Goal: Task Accomplishment & Management: Manage account settings

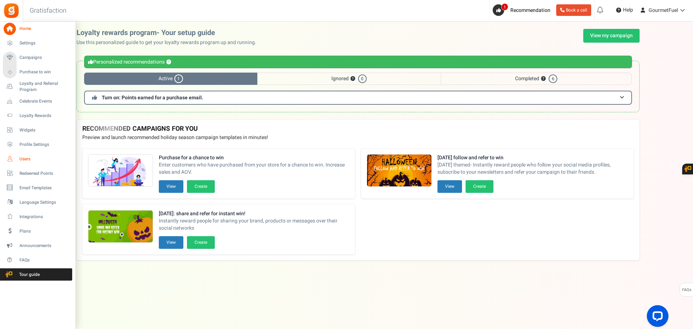
click at [27, 157] on span "Users" at bounding box center [44, 159] width 51 height 6
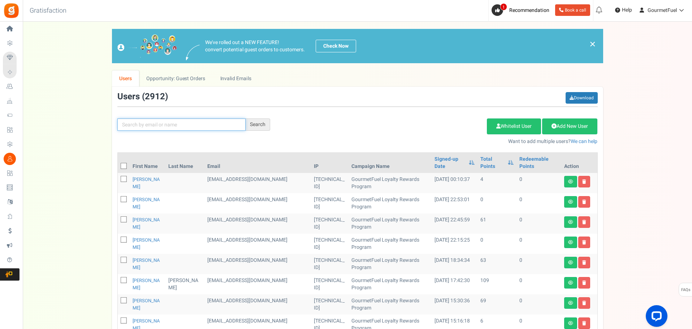
click at [178, 126] on input "text" at bounding box center [181, 124] width 128 height 12
paste input "[PERSON_NAME]"
type input "[PERSON_NAME]"
click at [262, 126] on div "Search" at bounding box center [258, 124] width 25 height 12
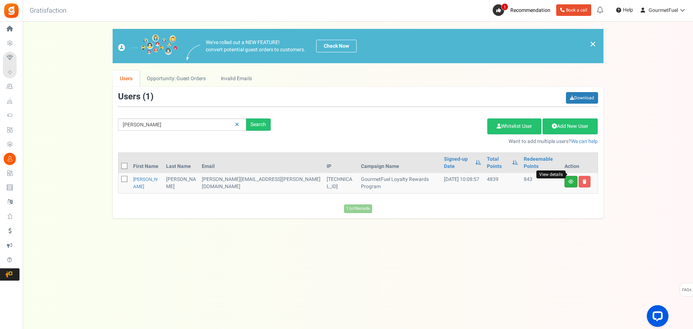
click at [570, 179] on icon at bounding box center [571, 181] width 5 height 4
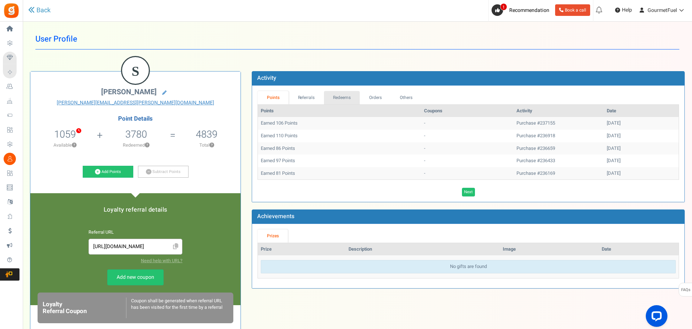
click at [347, 96] on link "Redeems" at bounding box center [342, 97] width 36 height 13
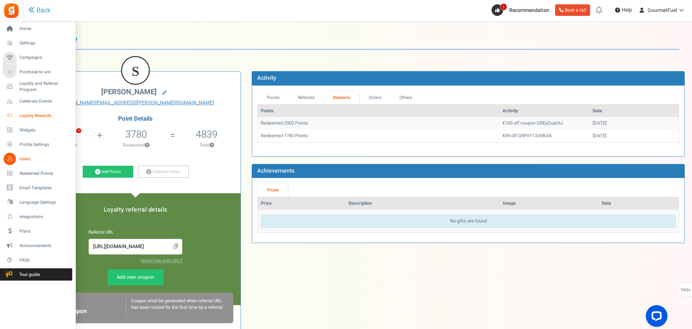
click at [32, 114] on span "Loyalty Rewards" at bounding box center [44, 116] width 51 height 6
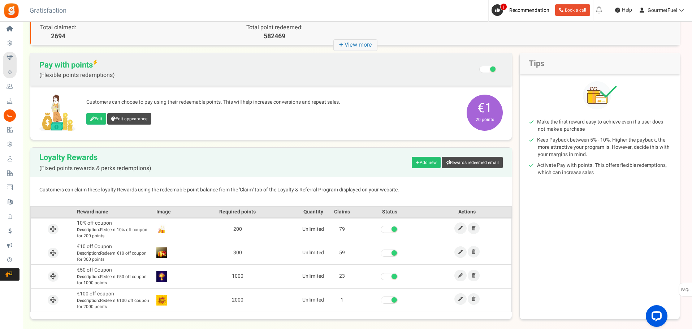
scroll to position [75, 0]
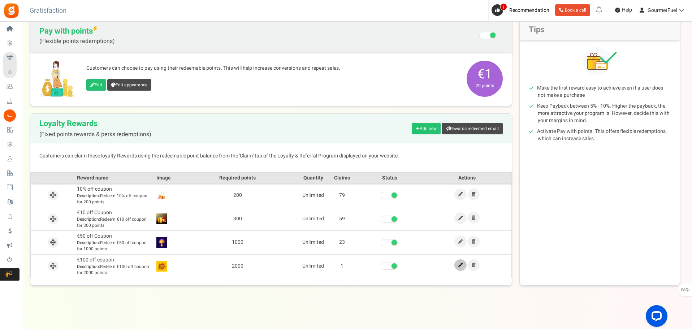
click at [464, 268] on link at bounding box center [460, 265] width 12 height 12
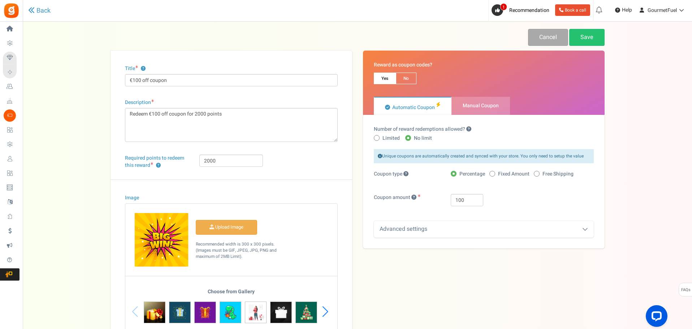
click at [490, 175] on span at bounding box center [492, 174] width 6 height 6
click at [490, 175] on input "Fixed Amount" at bounding box center [491, 174] width 5 height 5
radio input "true"
click at [588, 40] on link "Save" at bounding box center [586, 37] width 35 height 17
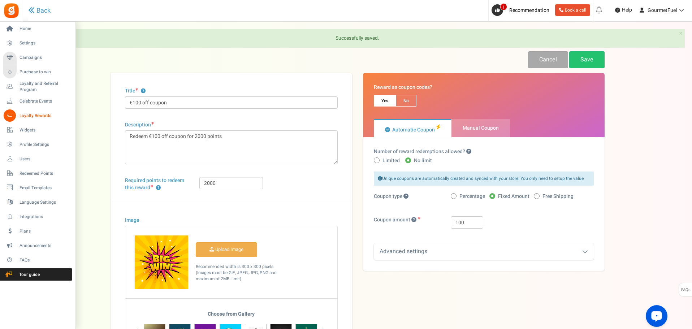
click at [31, 114] on span "Loyalty Rewards" at bounding box center [44, 116] width 51 height 6
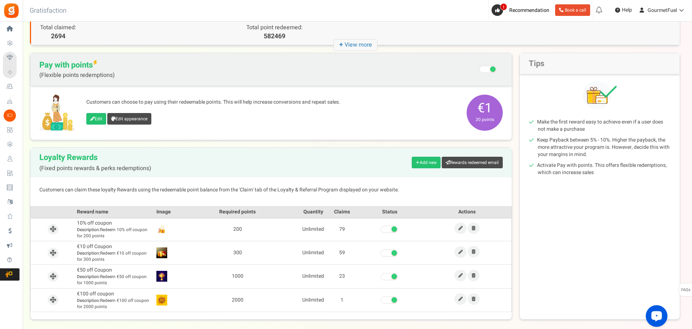
scroll to position [72, 0]
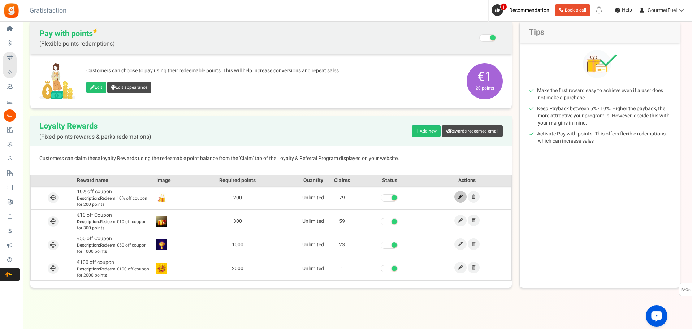
click at [460, 198] on icon at bounding box center [460, 197] width 4 height 4
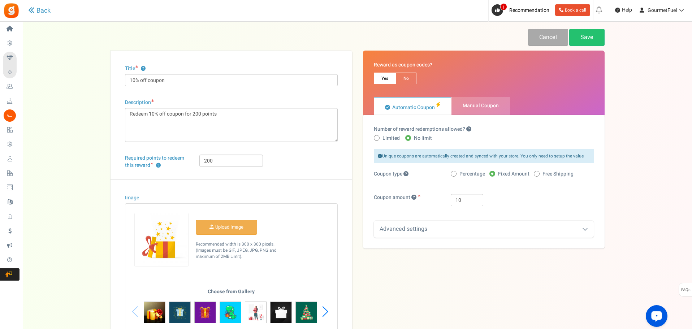
click at [454, 174] on icon at bounding box center [453, 174] width 2 height 2
click at [454, 174] on input "Percentage" at bounding box center [453, 174] width 5 height 5
radio input "true"
click at [593, 38] on link "Save" at bounding box center [586, 37] width 35 height 17
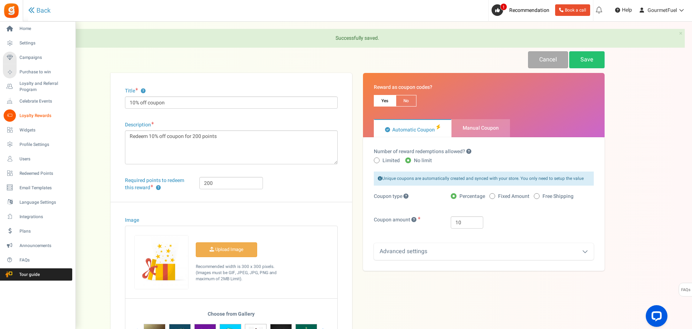
click at [33, 113] on span "Loyalty Rewards" at bounding box center [44, 116] width 51 height 6
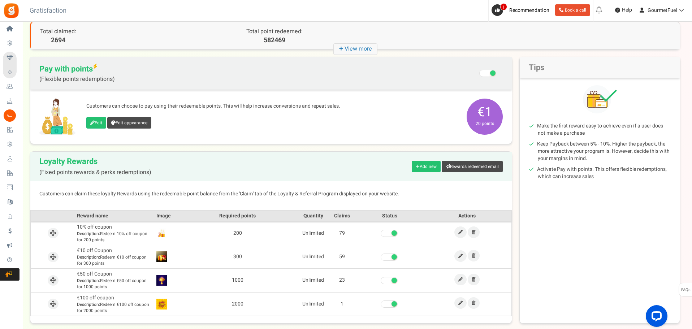
scroll to position [72, 0]
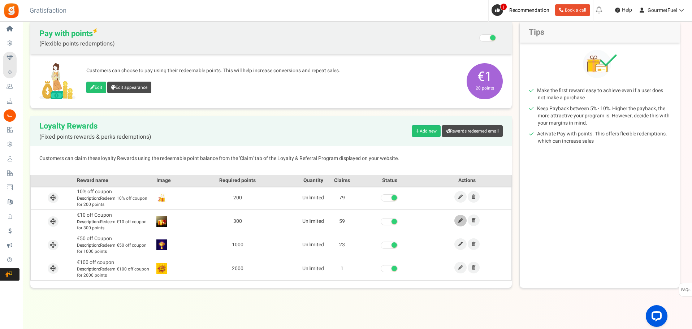
click at [461, 221] on icon at bounding box center [460, 220] width 4 height 4
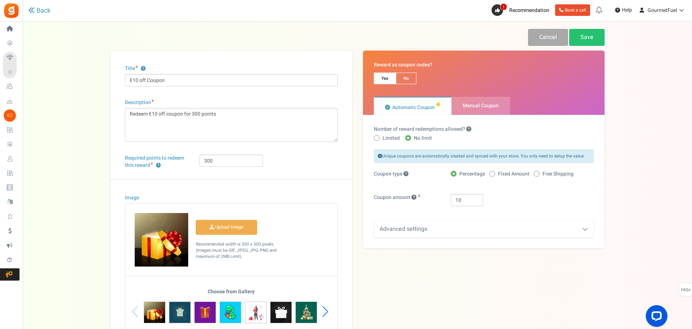
click at [492, 175] on span at bounding box center [492, 174] width 6 height 6
click at [492, 175] on input "Fixed Amount" at bounding box center [491, 174] width 5 height 5
radio input "true"
click at [584, 39] on link "Save" at bounding box center [586, 37] width 35 height 17
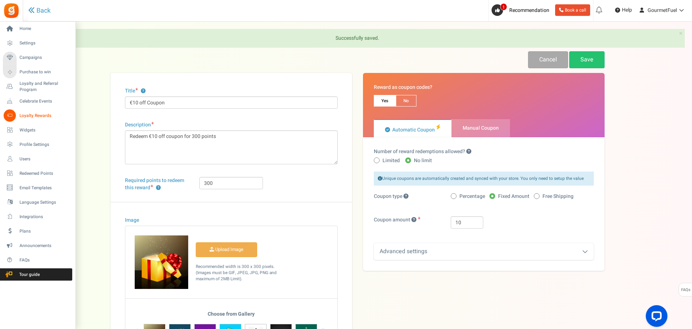
click at [30, 114] on span "Loyalty Rewards" at bounding box center [44, 116] width 51 height 6
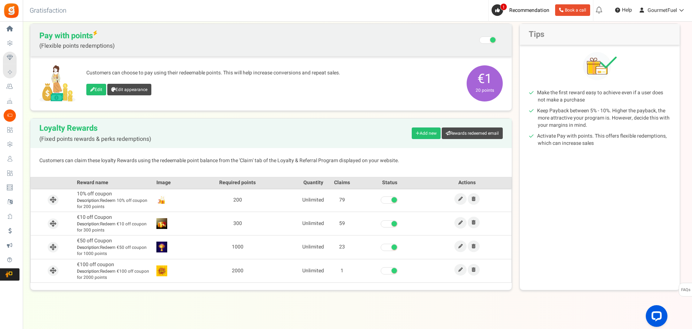
scroll to position [75, 0]
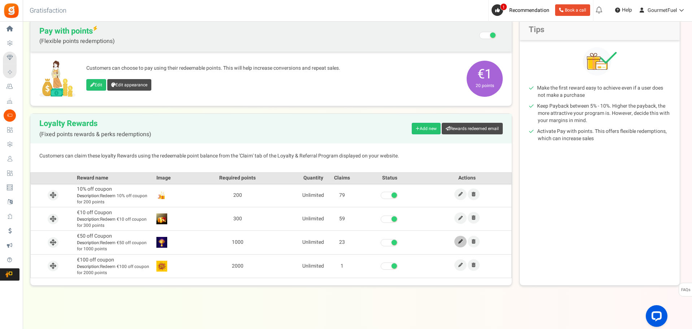
click at [461, 242] on icon at bounding box center [460, 241] width 4 height 4
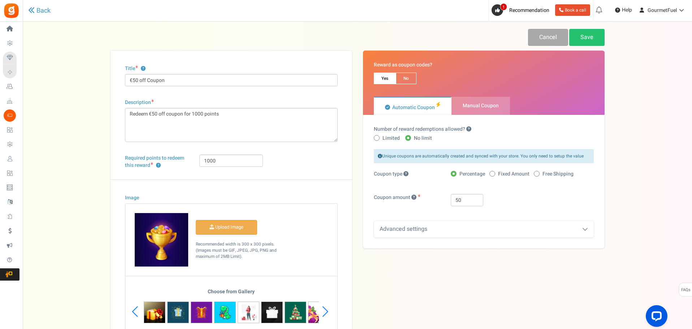
click at [491, 174] on icon at bounding box center [492, 174] width 2 height 2
click at [491, 174] on input "Fixed Amount" at bounding box center [491, 174] width 5 height 5
radio input "true"
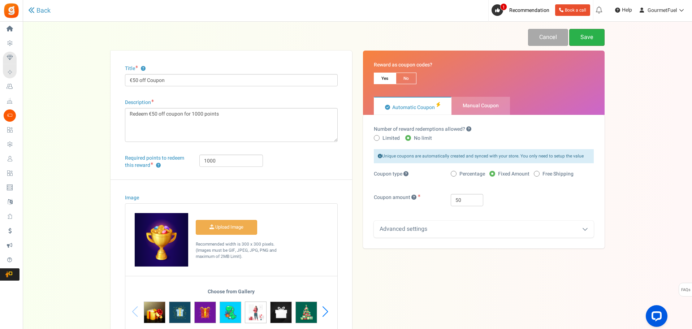
click at [585, 40] on link "Save" at bounding box center [586, 37] width 35 height 17
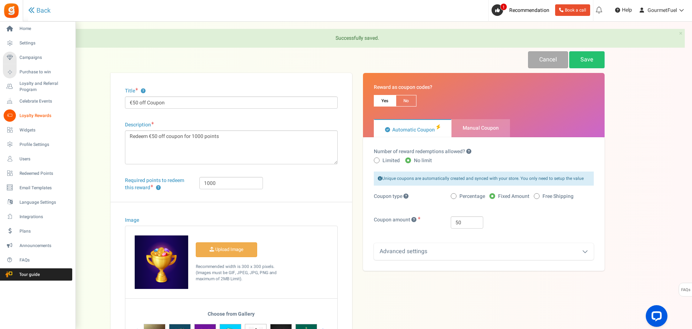
click at [34, 118] on span "Loyalty Rewards" at bounding box center [44, 116] width 51 height 6
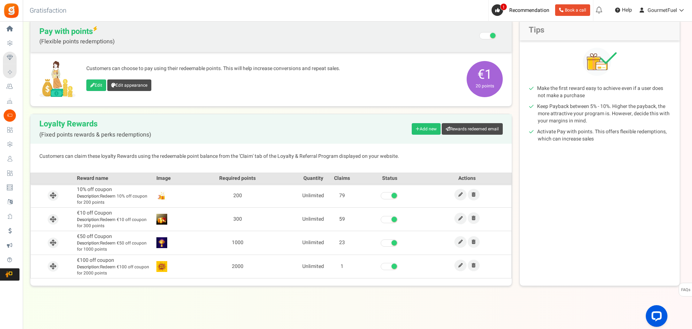
scroll to position [75, 0]
click at [160, 307] on div "View less View more × [NEW!] Include taxes and shipping when rewarding points f…" at bounding box center [346, 138] width 692 height 382
click at [99, 84] on link "Edit" at bounding box center [96, 85] width 20 height 12
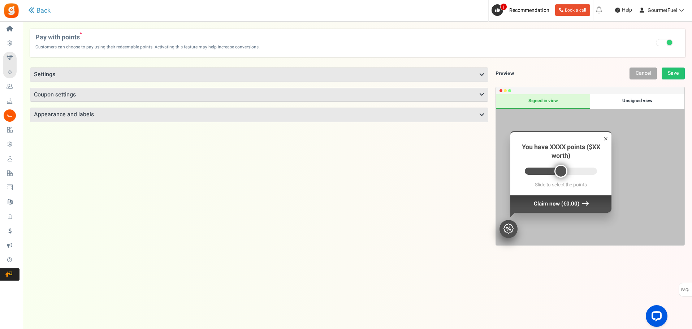
click at [481, 73] on icon at bounding box center [481, 75] width 5 height 6
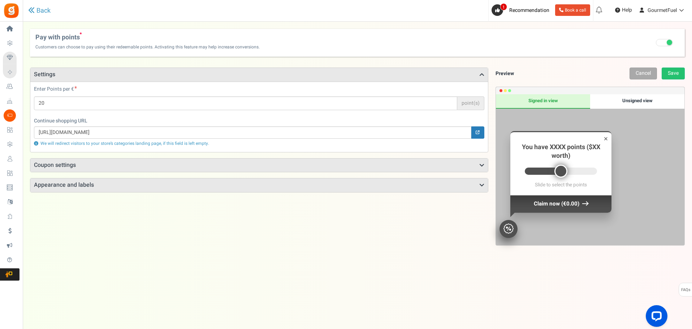
click at [476, 166] on h3 "Coupon settings" at bounding box center [259, 166] width 458 height 14
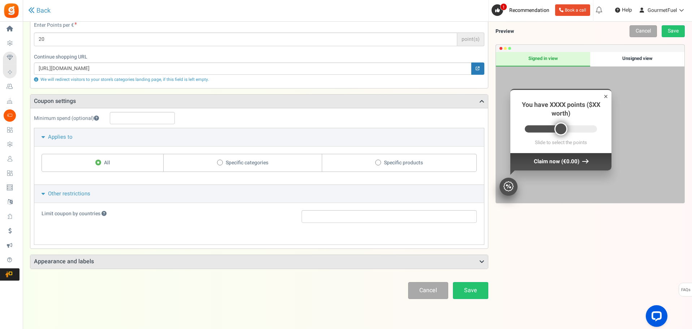
scroll to position [72, 0]
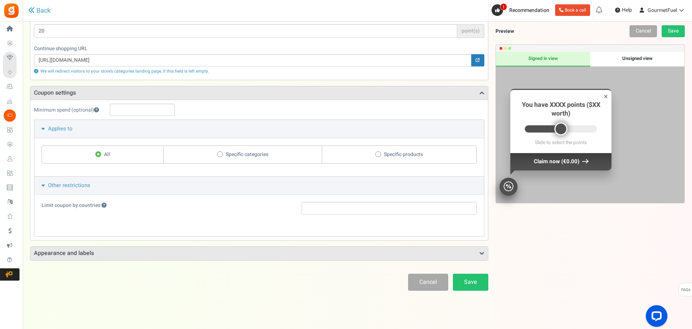
click at [275, 257] on h3 "Appearance and labels" at bounding box center [259, 254] width 458 height 14
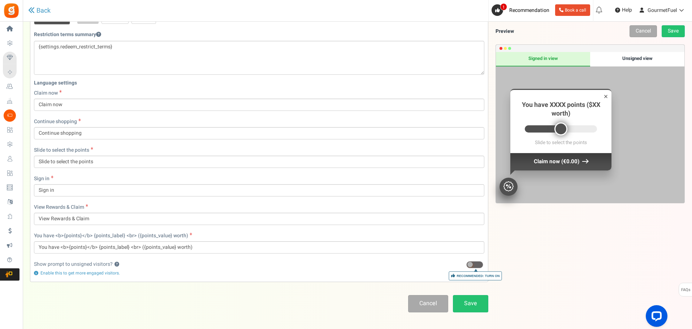
scroll to position [285, 0]
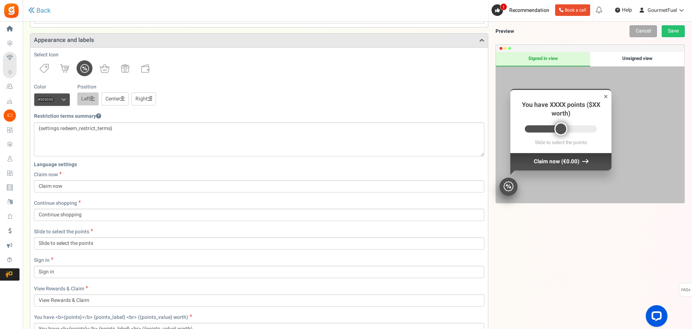
click at [633, 59] on div "Unsigned view" at bounding box center [637, 59] width 94 height 14
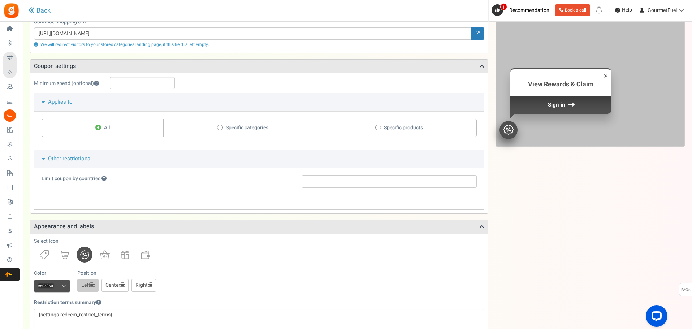
scroll to position [32, 0]
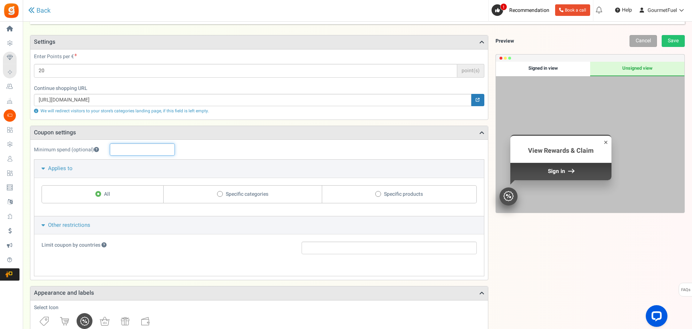
click at [136, 148] on input "text" at bounding box center [142, 149] width 65 height 12
drag, startPoint x: 129, startPoint y: 151, endPoint x: 113, endPoint y: 148, distance: 15.8
click at [113, 148] on input "50" at bounding box center [142, 149] width 65 height 12
type input "60"
click at [246, 32] on div "Points mode Recommended Selecting this may reduce participation Allow customers…" at bounding box center [357, 329] width 655 height 602
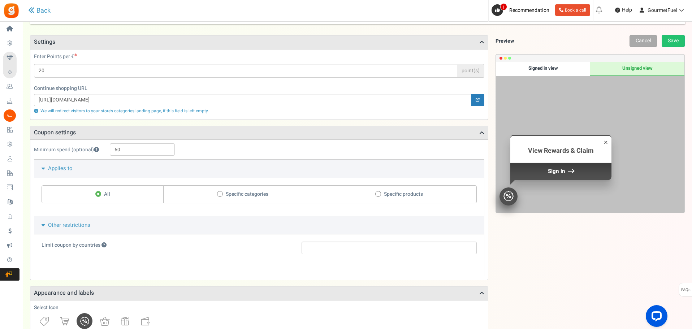
click at [71, 225] on span "Other restrictions" at bounding box center [69, 225] width 42 height 8
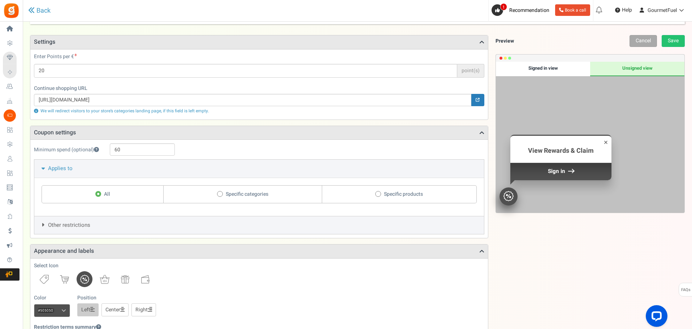
click at [71, 225] on span "Other restrictions" at bounding box center [69, 225] width 42 height 8
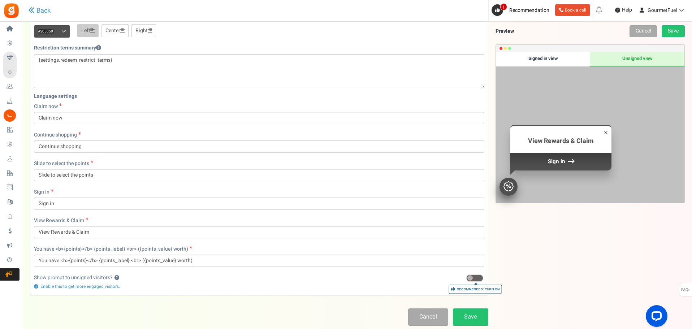
scroll to position [394, 0]
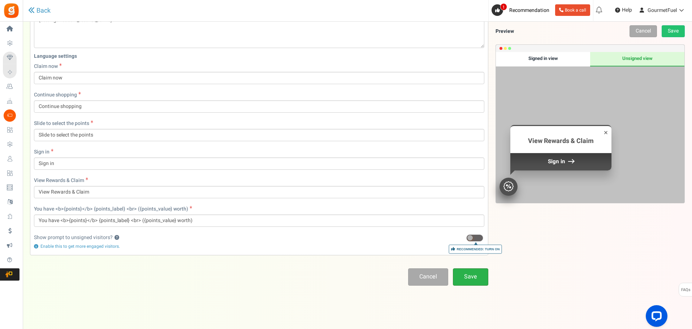
click at [475, 277] on link "Save" at bounding box center [470, 276] width 35 height 17
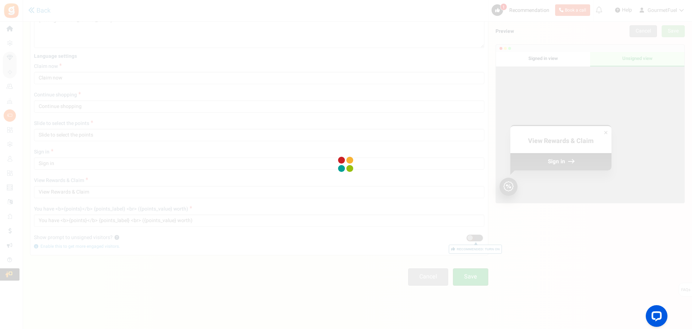
scroll to position [24, 0]
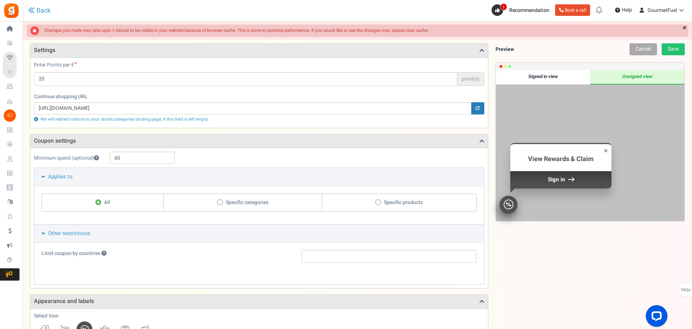
click at [686, 28] on link "×" at bounding box center [685, 28] width 8 height 7
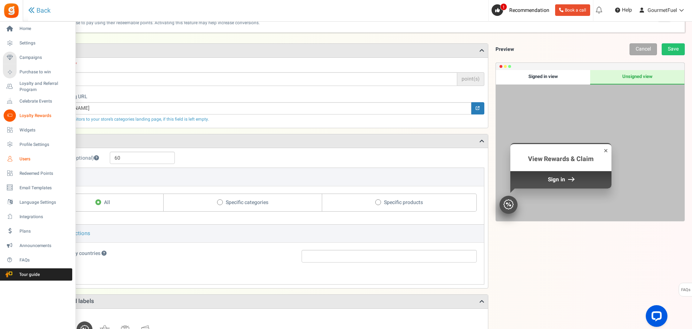
click at [27, 157] on span "Users" at bounding box center [44, 159] width 51 height 6
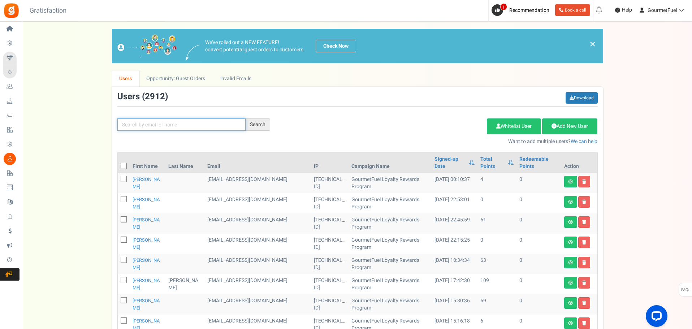
click at [193, 126] on input "text" at bounding box center [181, 124] width 128 height 12
paste input "[PERSON_NAME]"
type input "[PERSON_NAME]"
click at [260, 125] on div "Search" at bounding box center [258, 124] width 25 height 12
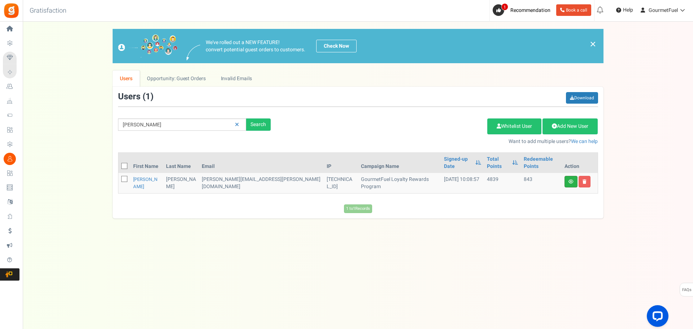
click at [569, 177] on link at bounding box center [571, 182] width 13 height 12
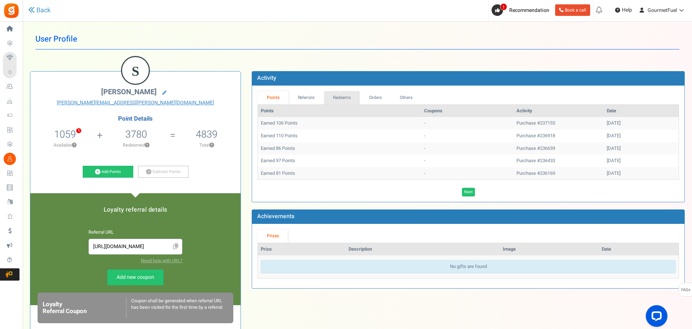
click at [333, 99] on link "Redeems" at bounding box center [342, 97] width 36 height 13
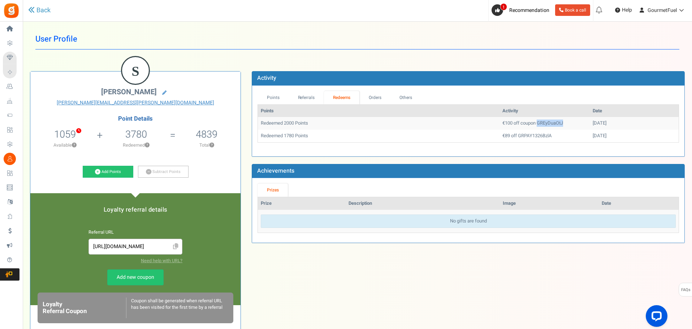
drag, startPoint x: 533, startPoint y: 122, endPoint x: 508, endPoint y: 123, distance: 25.7
click at [508, 123] on td "€100 off coupon GREyDuaOtJ" at bounding box center [544, 123] width 90 height 13
copy td "GREyDuaOtJ"
click at [416, 98] on link "Others" at bounding box center [405, 97] width 31 height 13
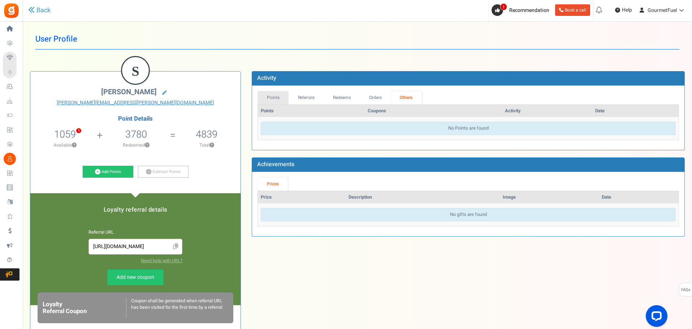
click at [270, 96] on link "Points" at bounding box center [272, 97] width 31 height 13
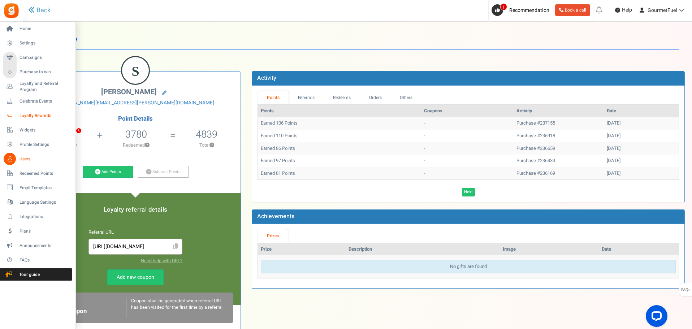
click at [34, 115] on span "Loyalty Rewards" at bounding box center [44, 116] width 51 height 6
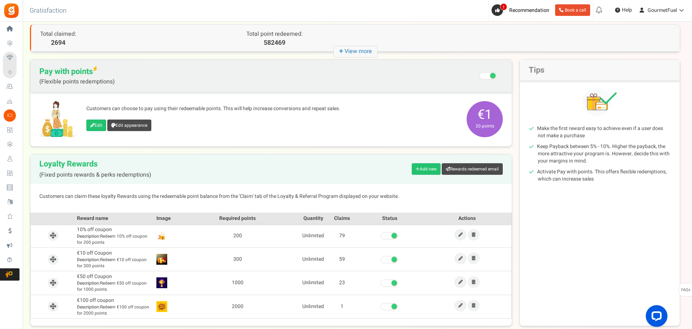
scroll to position [72, 0]
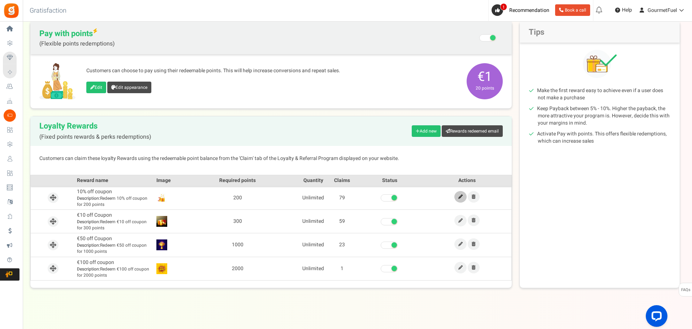
click at [461, 196] on icon at bounding box center [460, 197] width 4 height 4
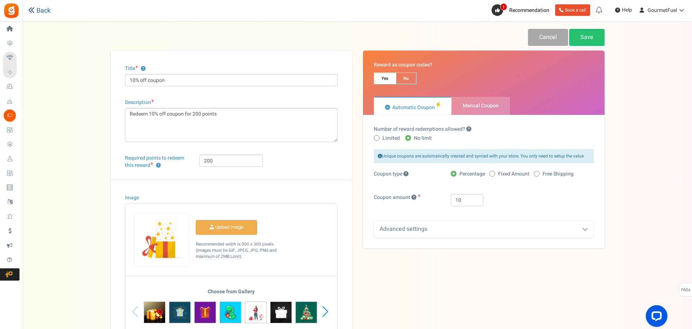
click at [36, 11] on link "Back" at bounding box center [39, 11] width 22 height 8
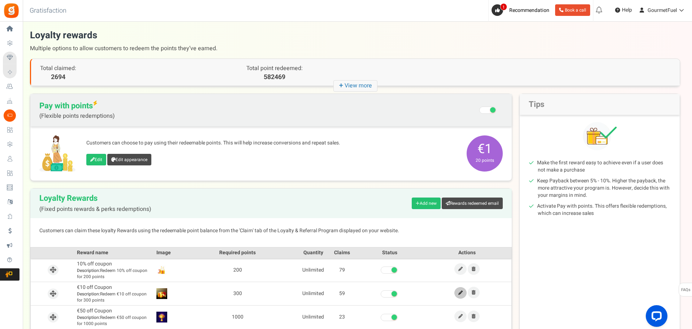
click at [461, 292] on icon at bounding box center [460, 293] width 4 height 4
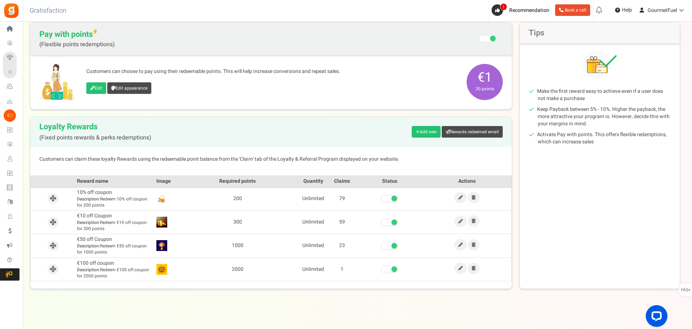
scroll to position [72, 0]
click at [459, 243] on icon at bounding box center [460, 244] width 4 height 4
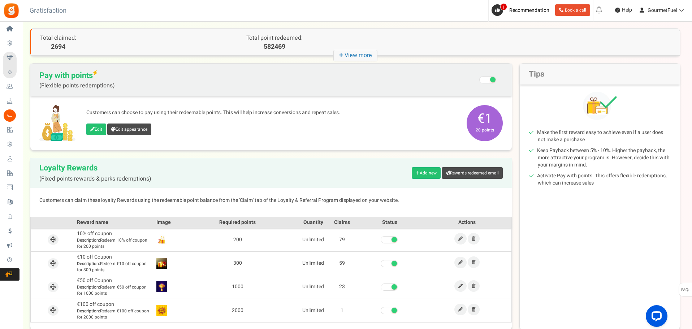
scroll to position [75, 0]
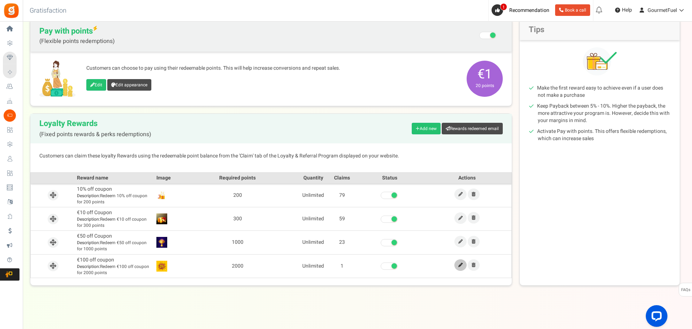
click at [461, 265] on icon at bounding box center [460, 265] width 4 height 4
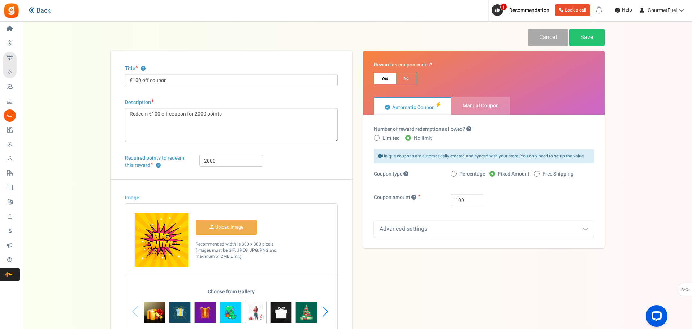
click at [35, 9] on link "Back" at bounding box center [39, 11] width 22 height 8
